Goal: Information Seeking & Learning: Learn about a topic

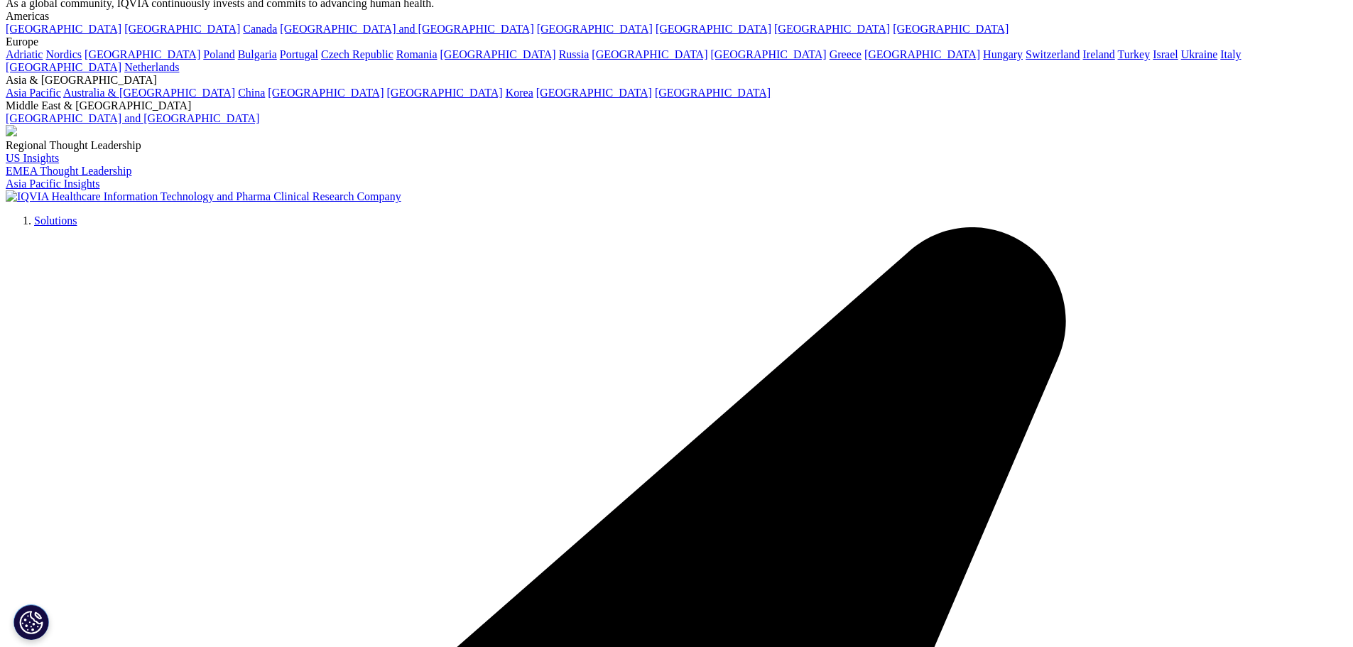
scroll to position [4101, 0]
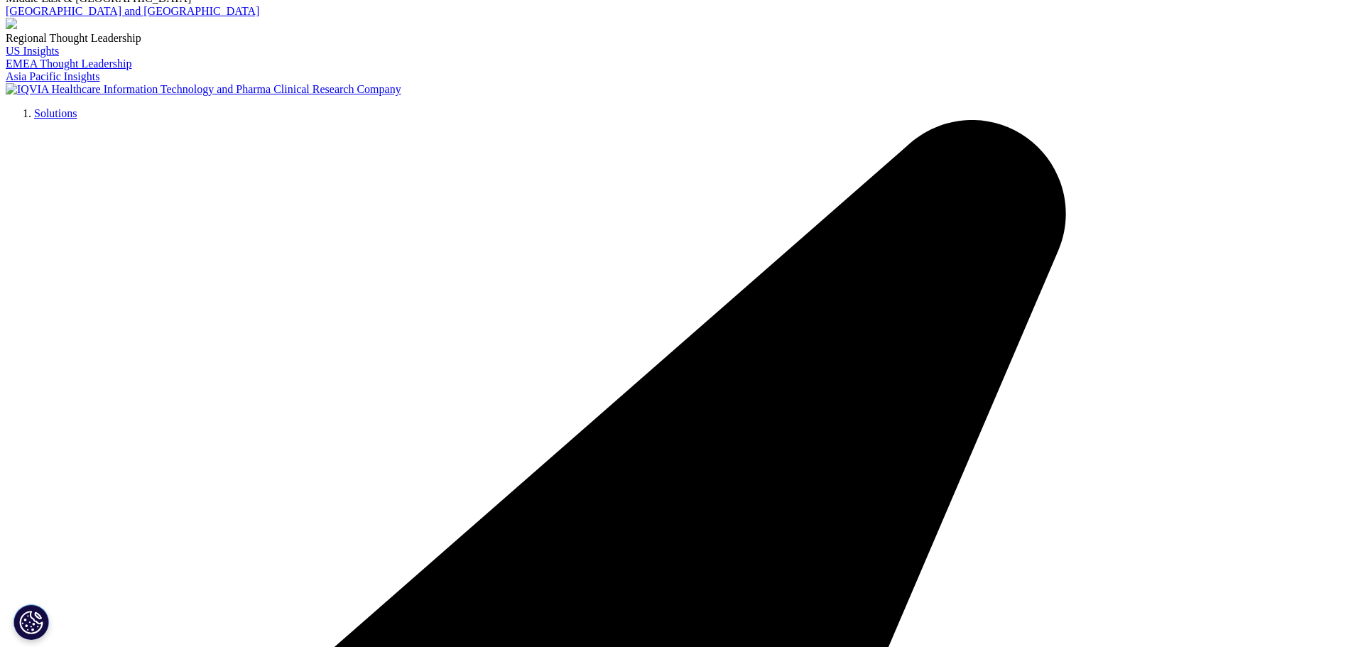
scroll to position [4030, 0]
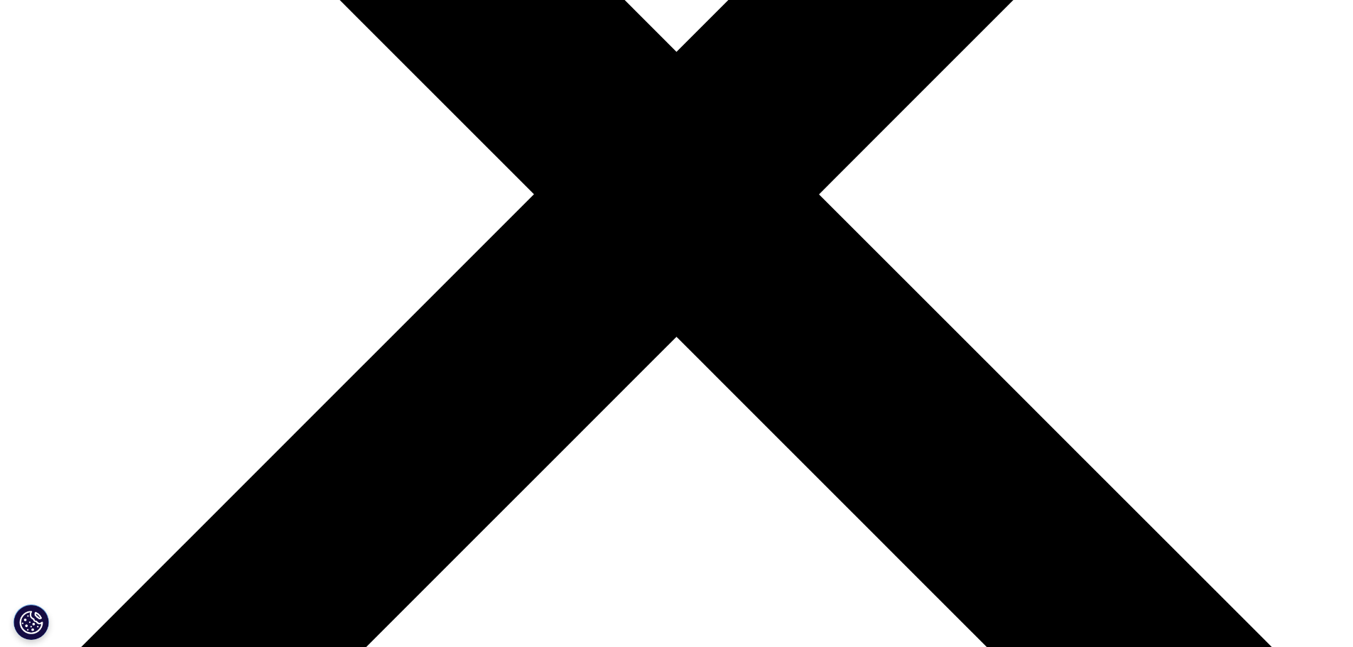
scroll to position [213, 0]
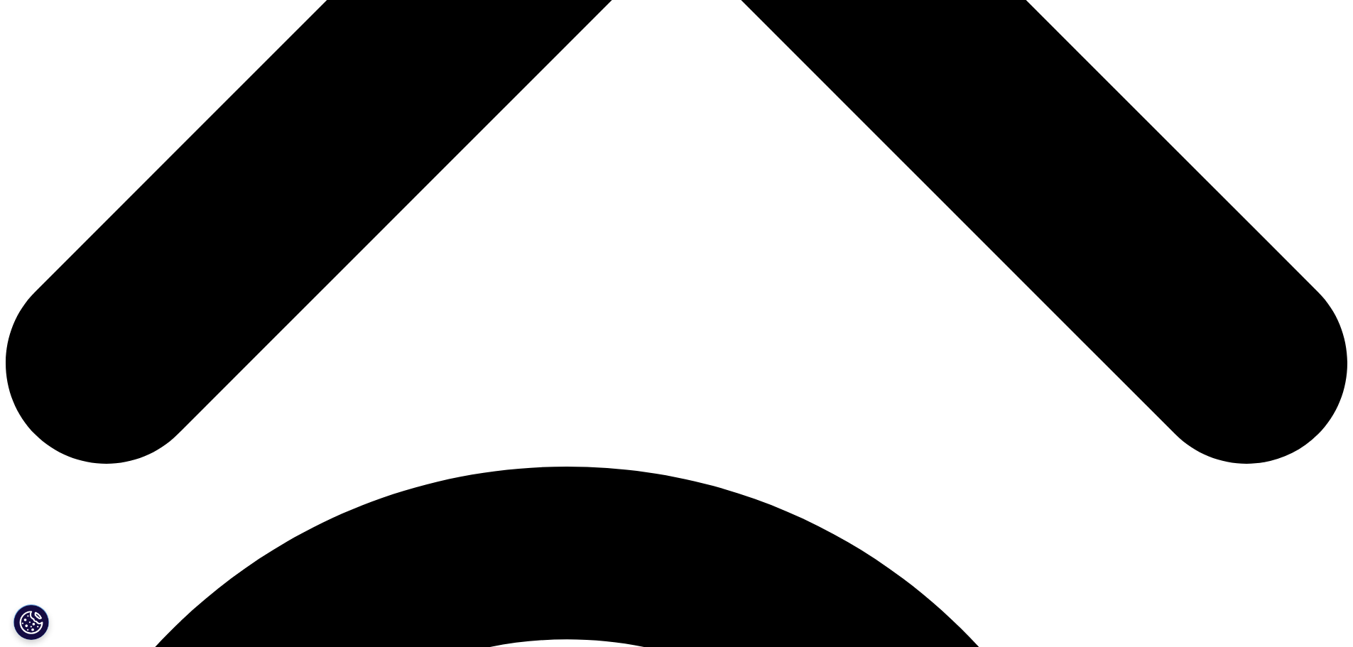
scroll to position [879, 0]
